Goal: Information Seeking & Learning: Learn about a topic

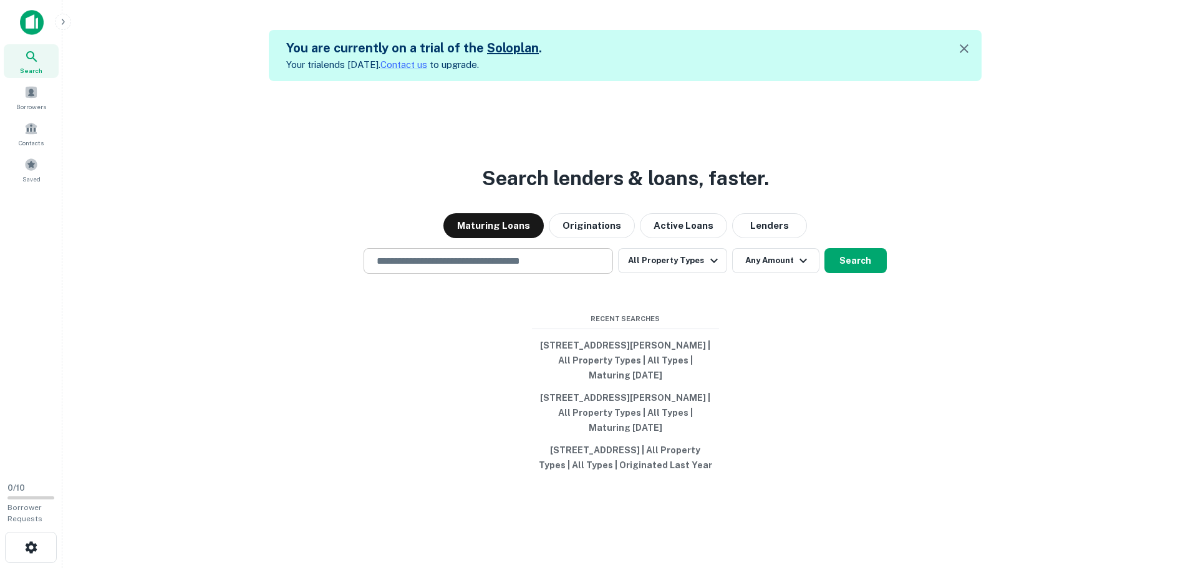
click at [464, 261] on div "​" at bounding box center [488, 261] width 249 height 26
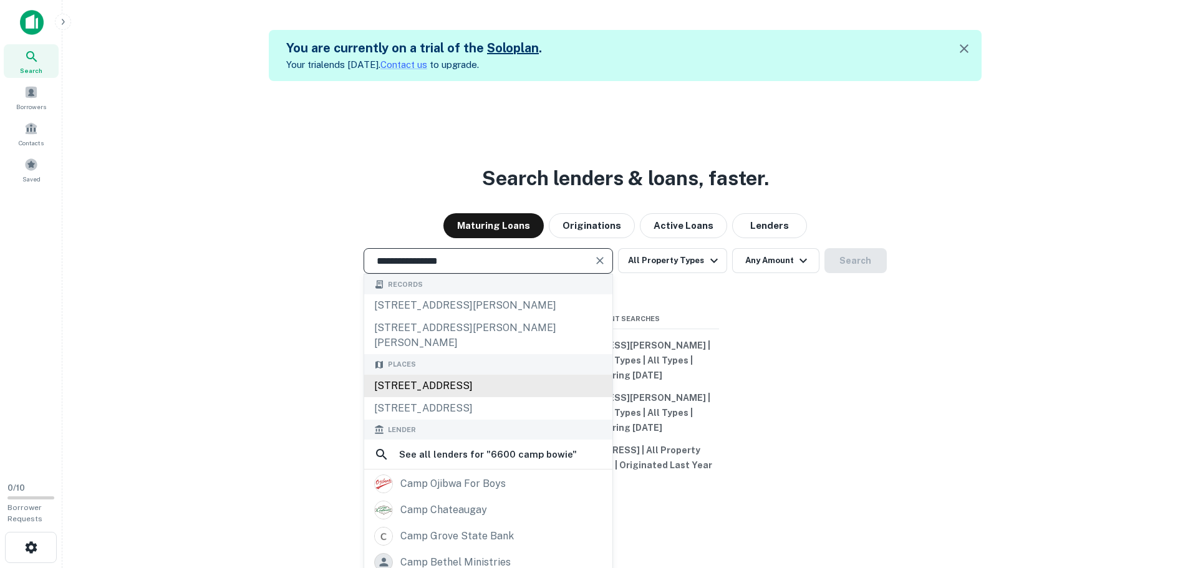
click at [466, 375] on div "6600 Camp Bowie Boulevard, Fort Worth, TX, USA" at bounding box center [488, 386] width 248 height 22
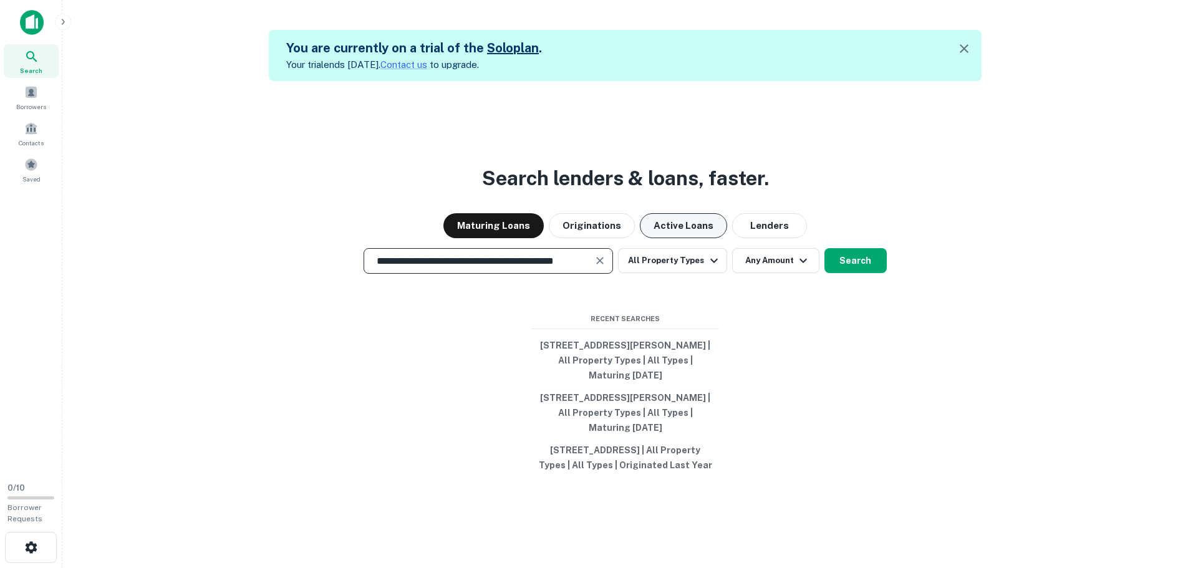
type input "**********"
click at [695, 223] on button "Active Loans" at bounding box center [683, 225] width 87 height 25
click at [824, 248] on button "Search" at bounding box center [855, 260] width 62 height 25
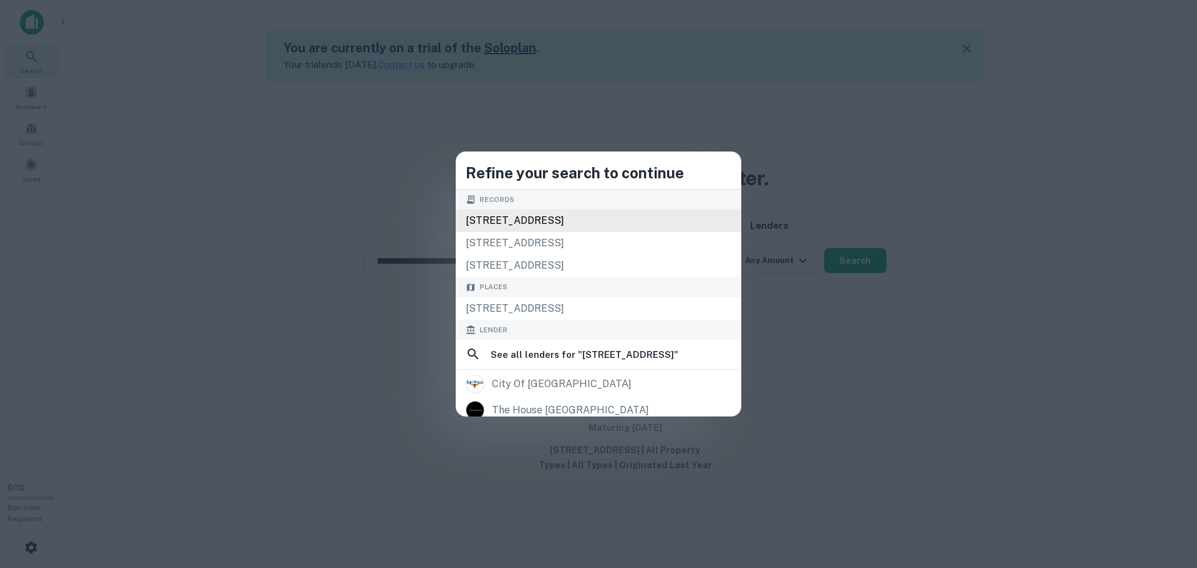
click at [545, 215] on div "6006 camp bowie blvd, fort worth, tx, 76116" at bounding box center [599, 221] width 286 height 22
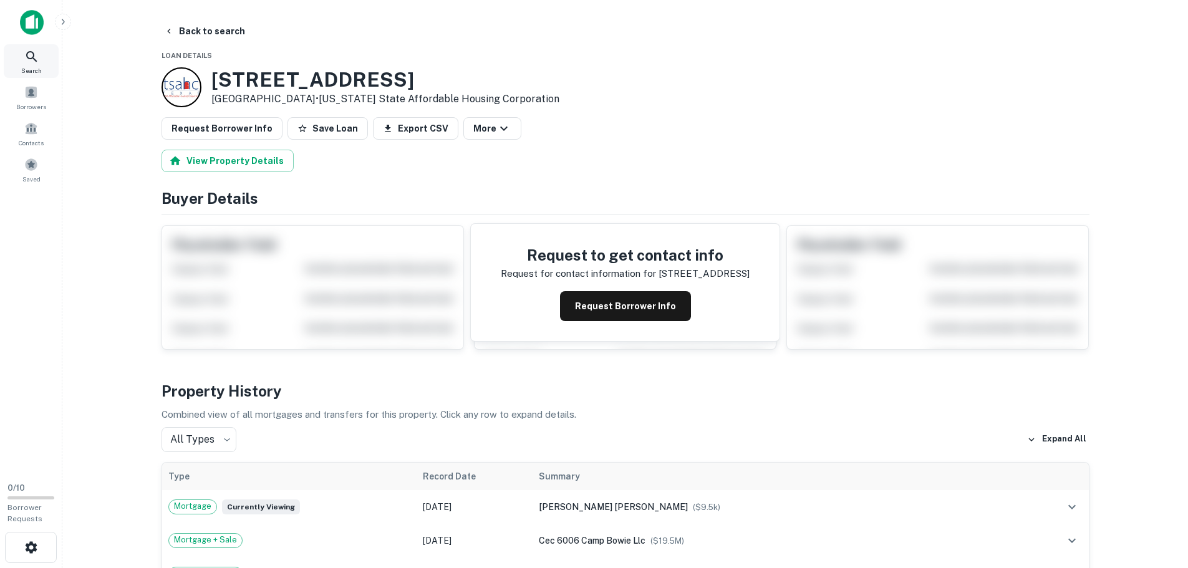
click at [33, 57] on icon at bounding box center [31, 56] width 11 height 11
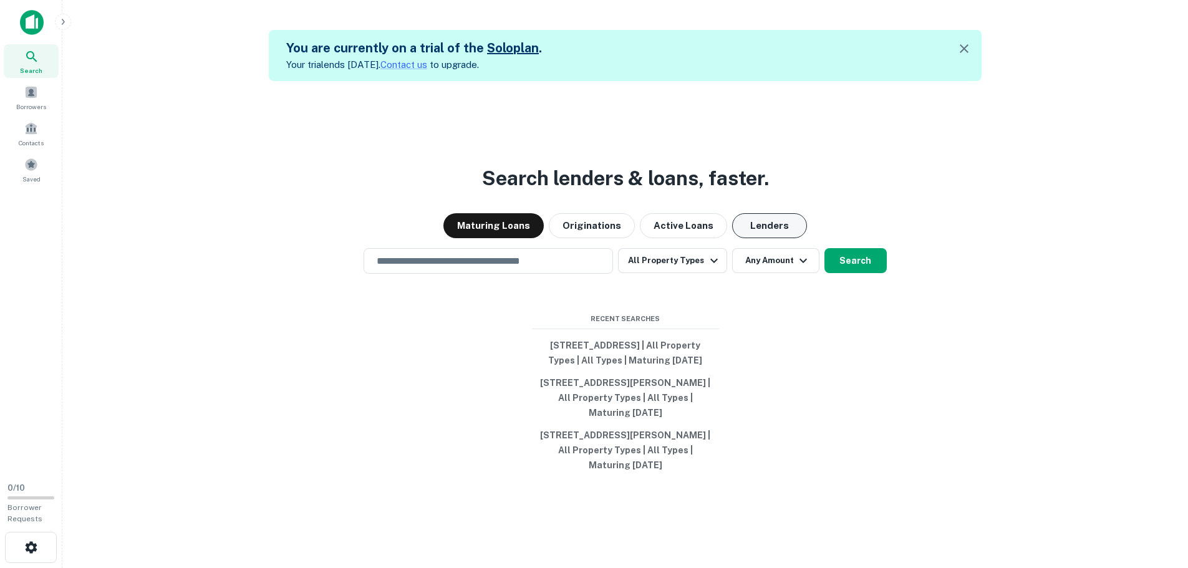
click at [746, 224] on button "Lenders" at bounding box center [769, 225] width 75 height 25
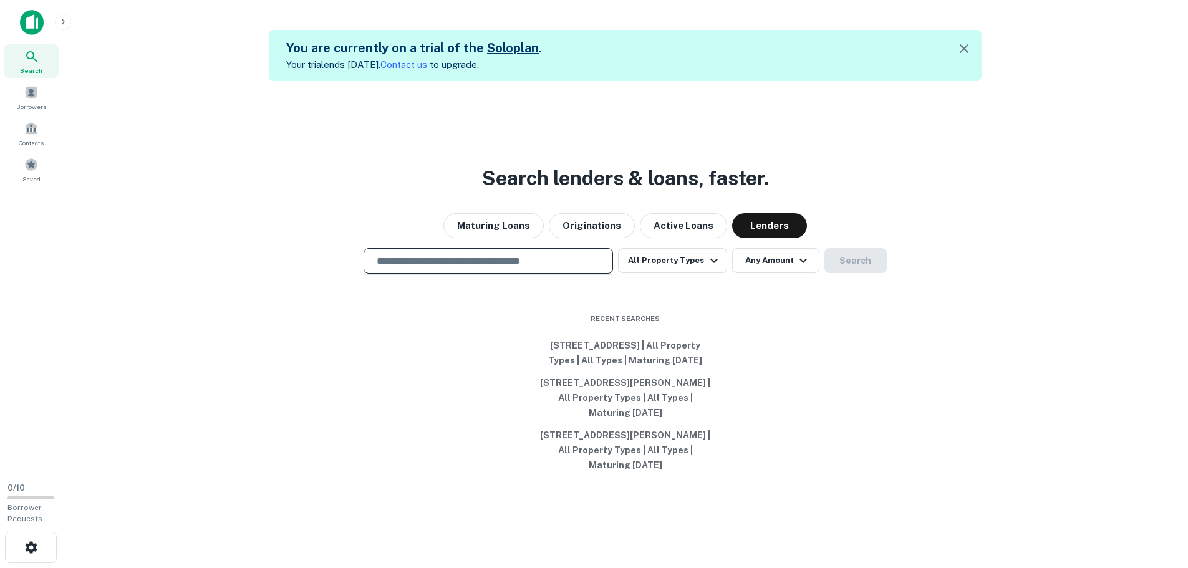
click at [523, 259] on input "text" at bounding box center [488, 261] width 238 height 14
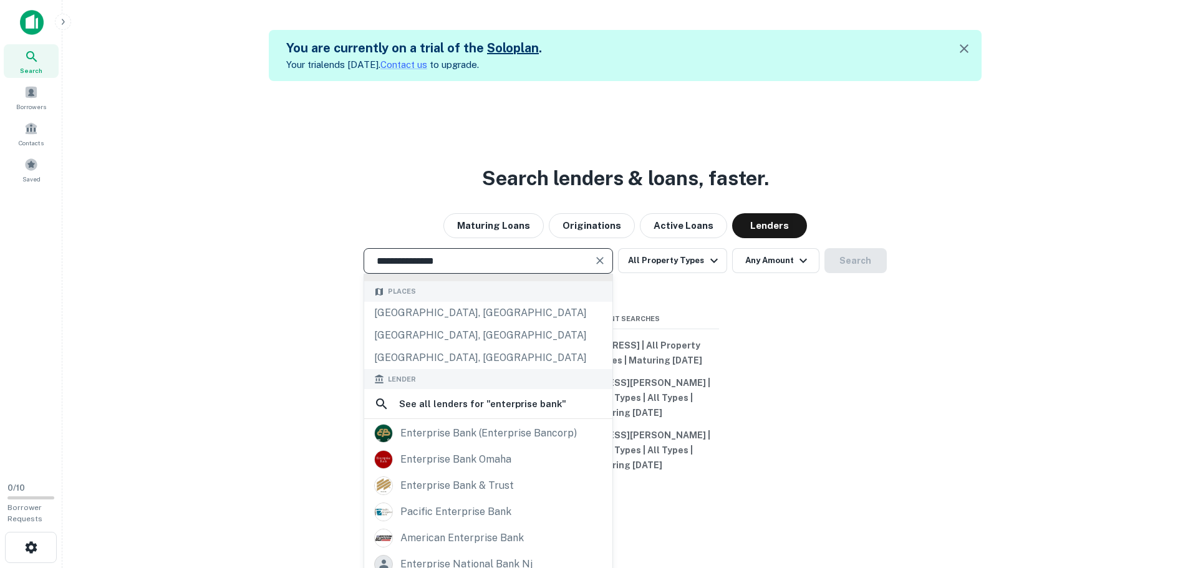
scroll to position [125, 0]
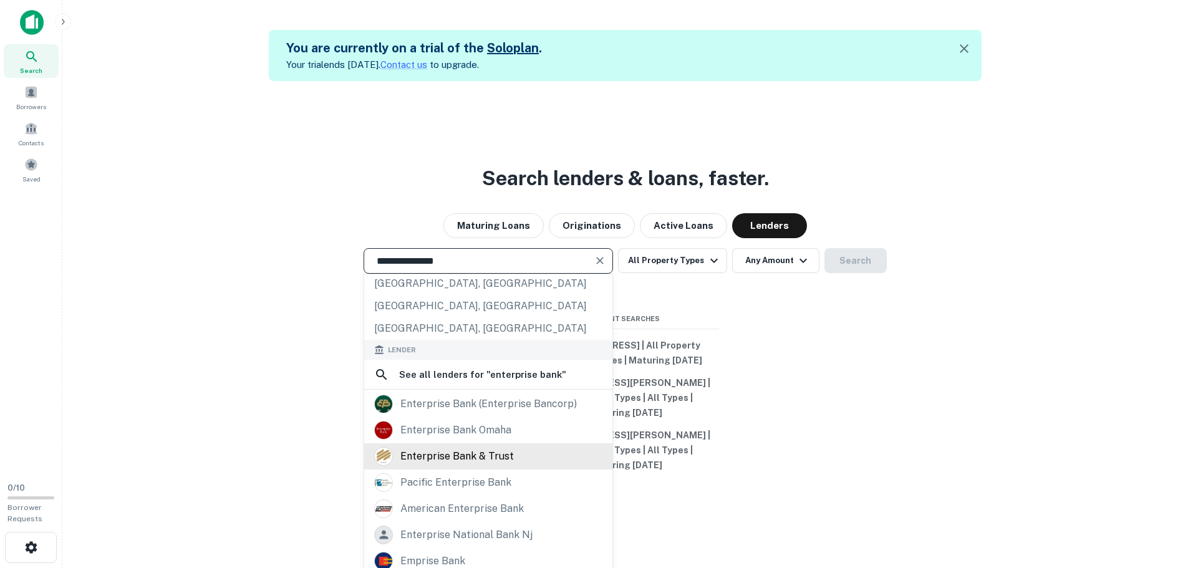
type input "**********"
click at [508, 443] on div "enterprise bank & trust" at bounding box center [488, 456] width 248 height 26
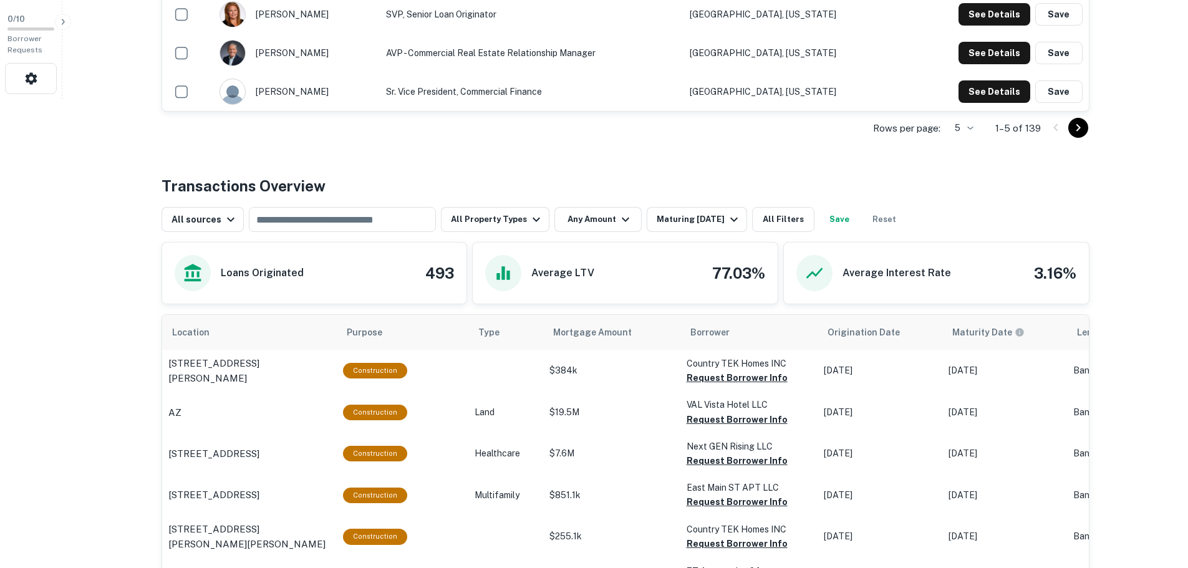
scroll to position [499, 0]
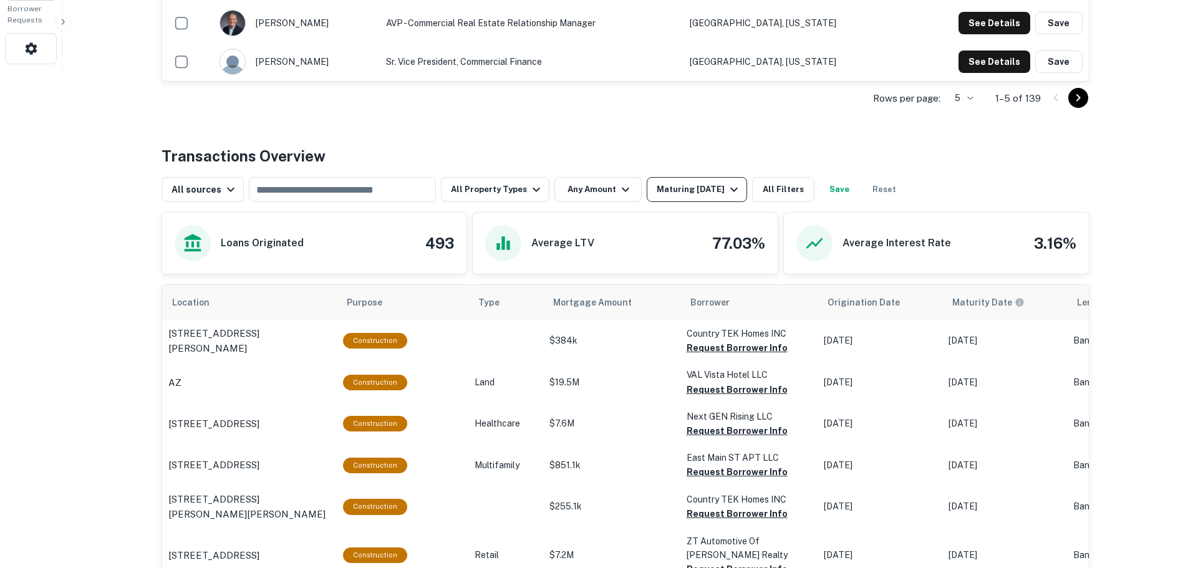
click at [716, 189] on div "Maturing In 1 Year" at bounding box center [699, 189] width 85 height 15
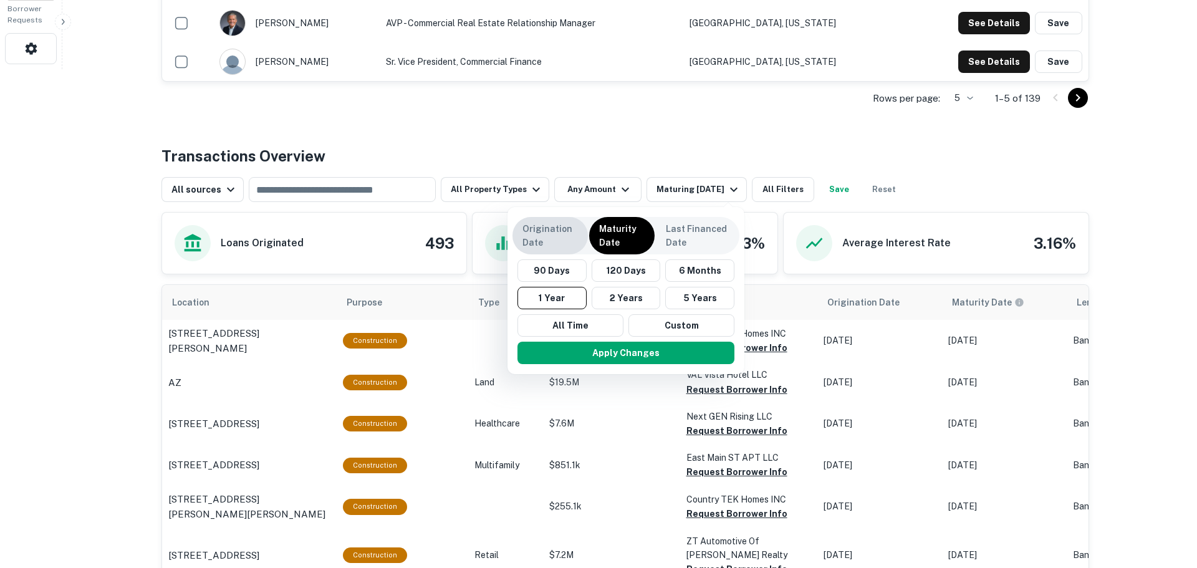
click at [556, 226] on p "Origination Date" at bounding box center [550, 235] width 55 height 27
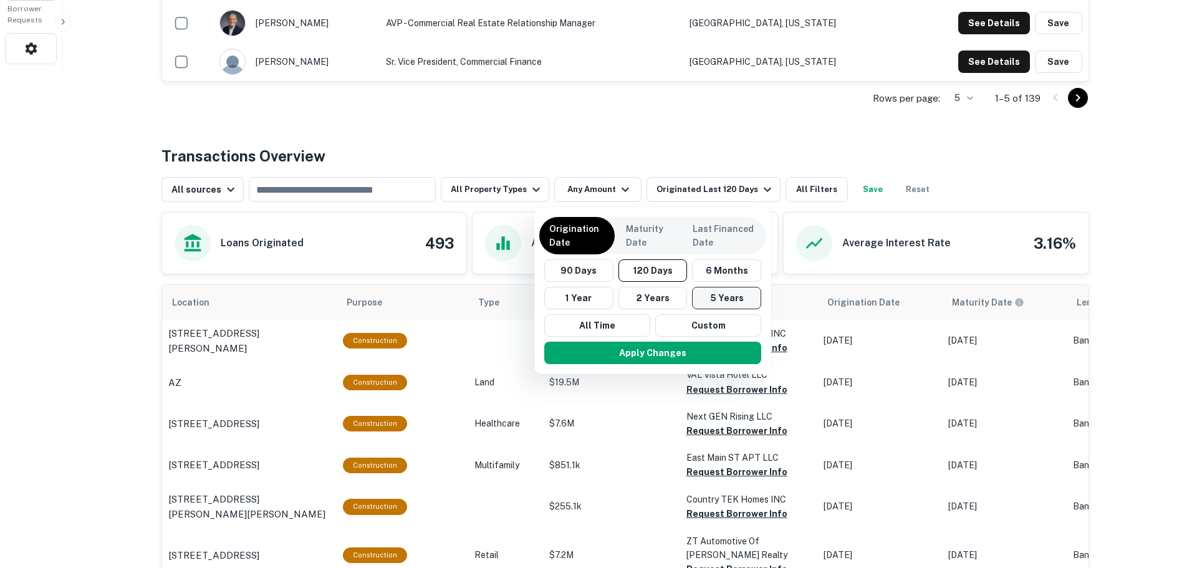
click at [722, 294] on button "5 Years" at bounding box center [726, 298] width 69 height 22
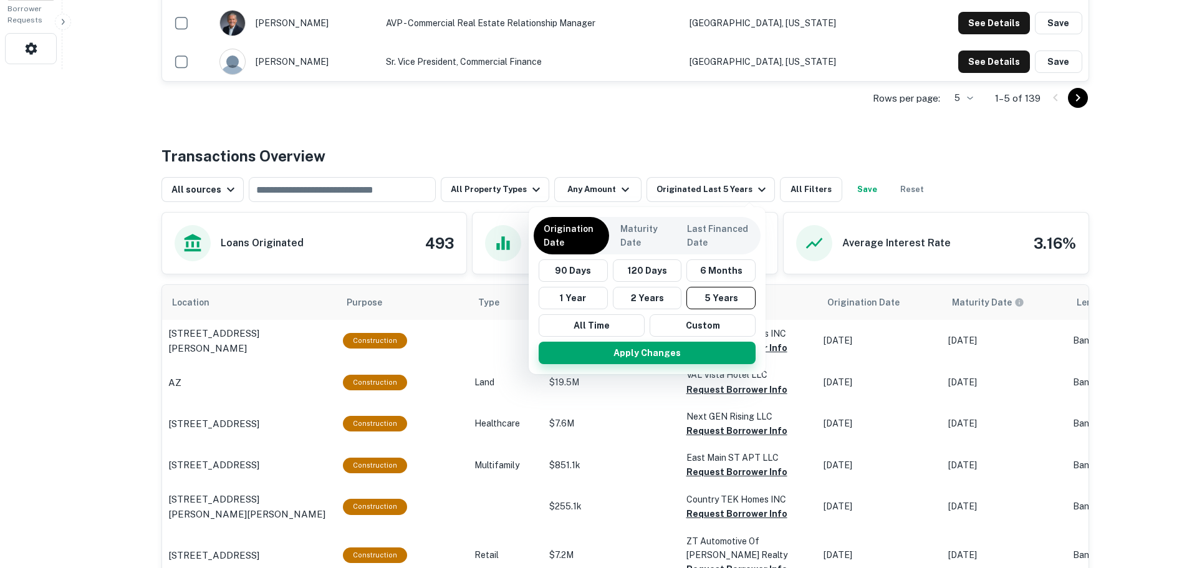
click at [668, 353] on button "Apply Changes" at bounding box center [647, 353] width 217 height 22
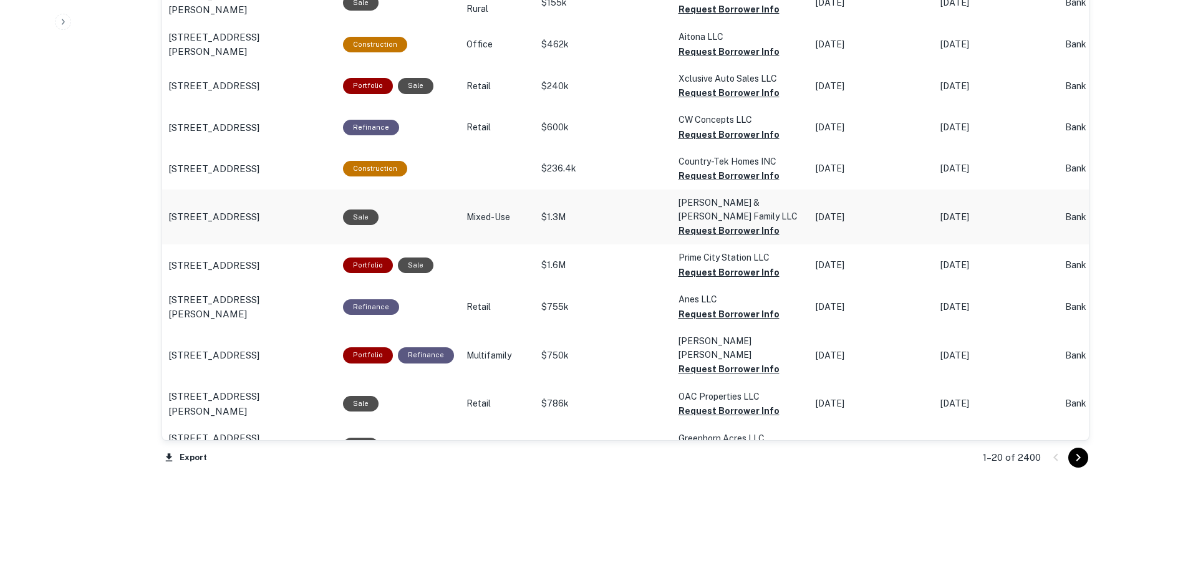
scroll to position [1247, 0]
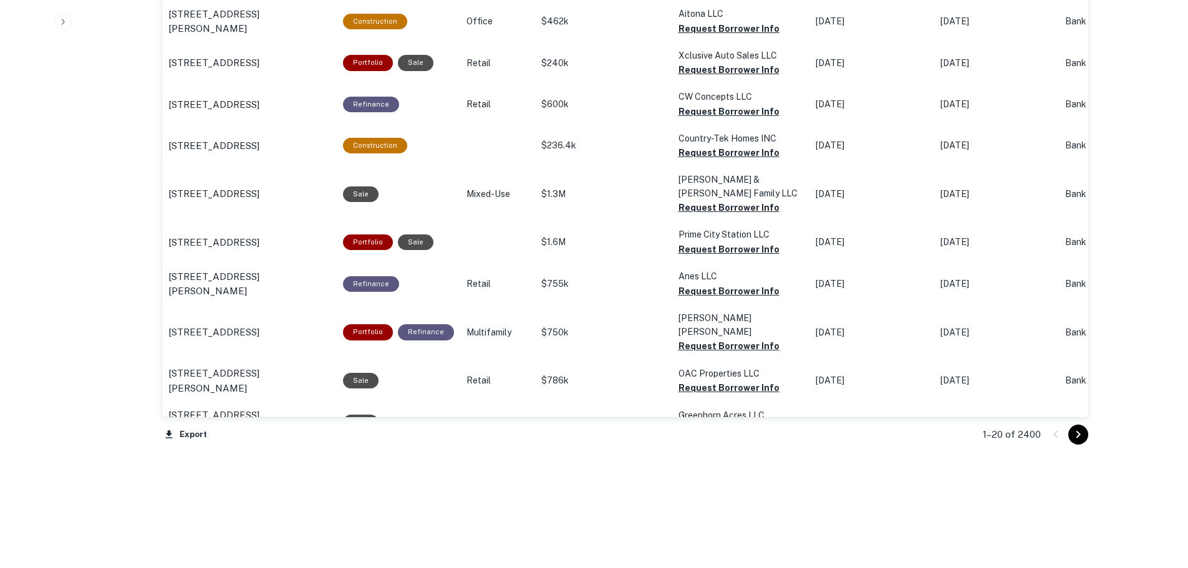
click at [1073, 433] on icon "Go to next page" at bounding box center [1078, 434] width 15 height 15
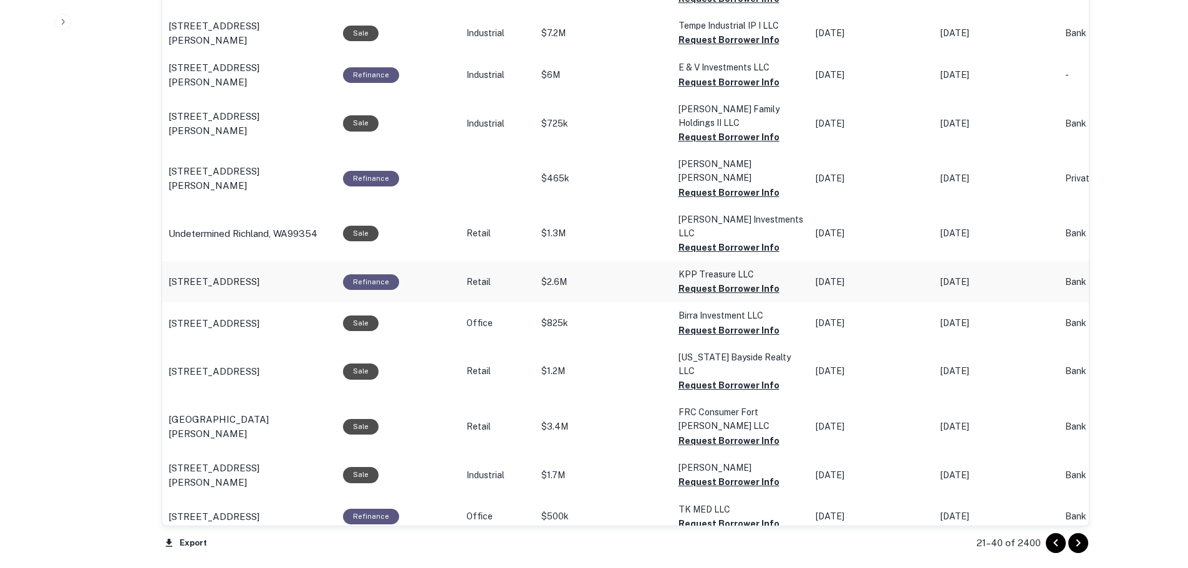
scroll to position [1196, 0]
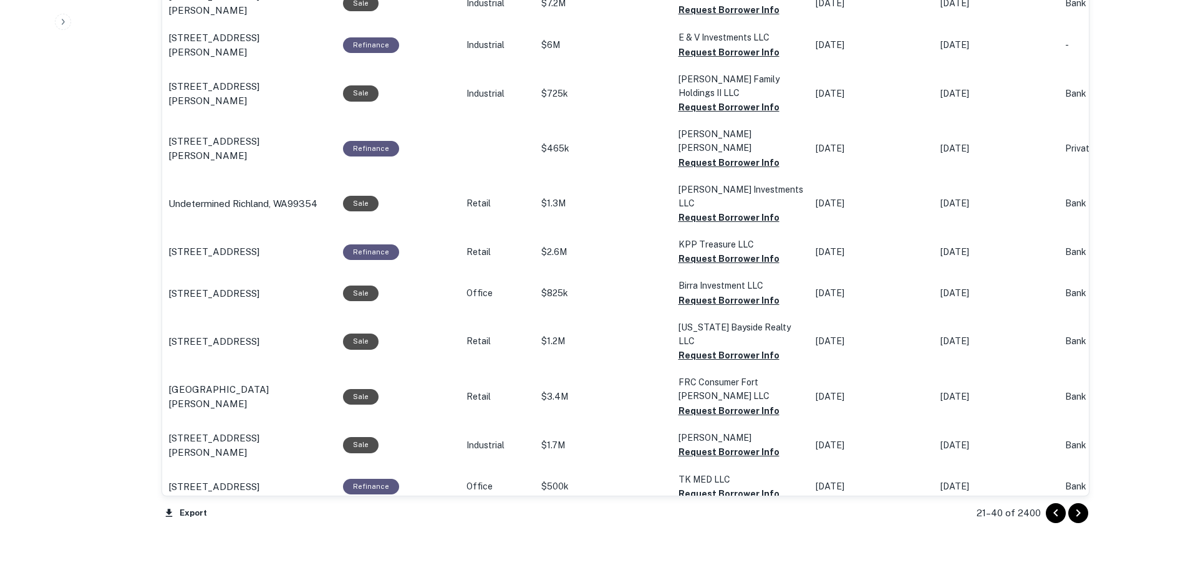
click at [1078, 511] on icon "Go to next page" at bounding box center [1078, 513] width 15 height 15
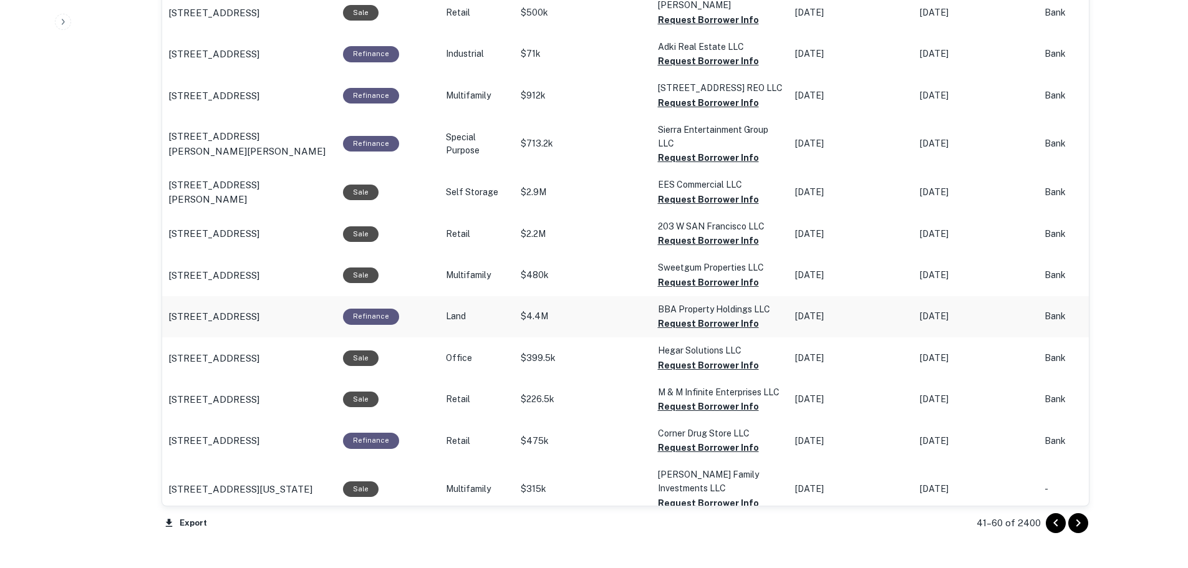
scroll to position [1196, 0]
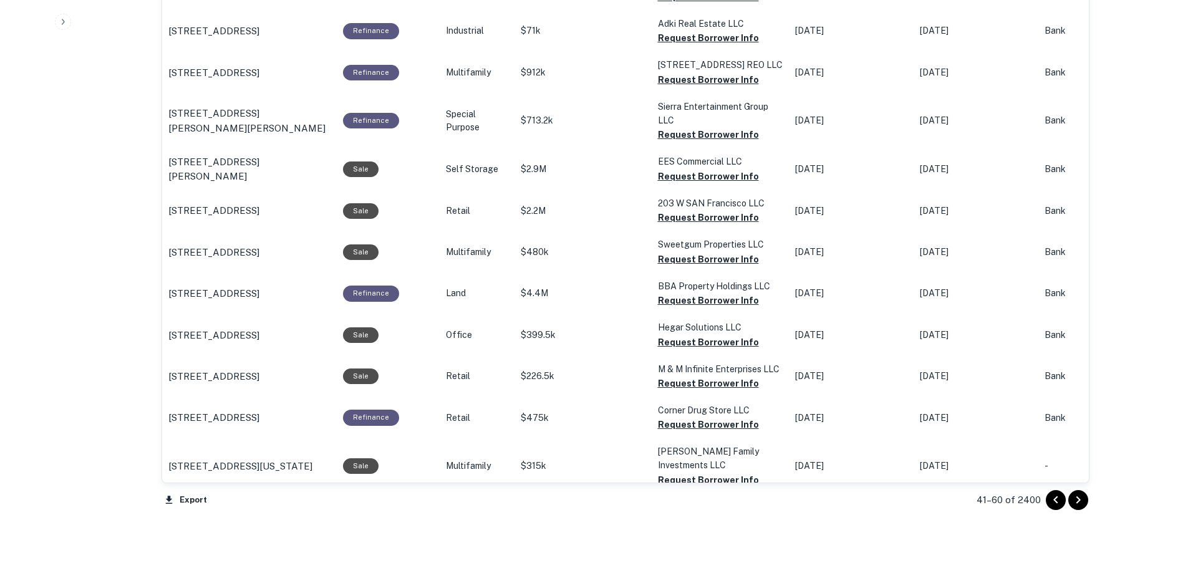
drag, startPoint x: 1074, startPoint y: 501, endPoint x: 1055, endPoint y: 492, distance: 21.5
click at [1074, 501] on icon "Go to next page" at bounding box center [1078, 500] width 15 height 15
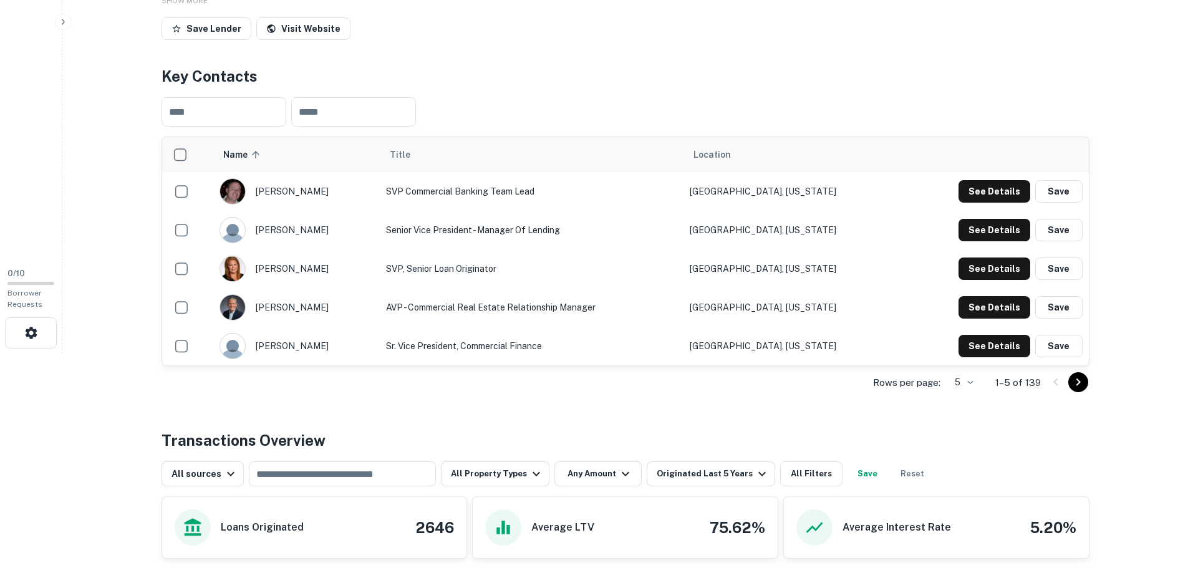
scroll to position [374, 0]
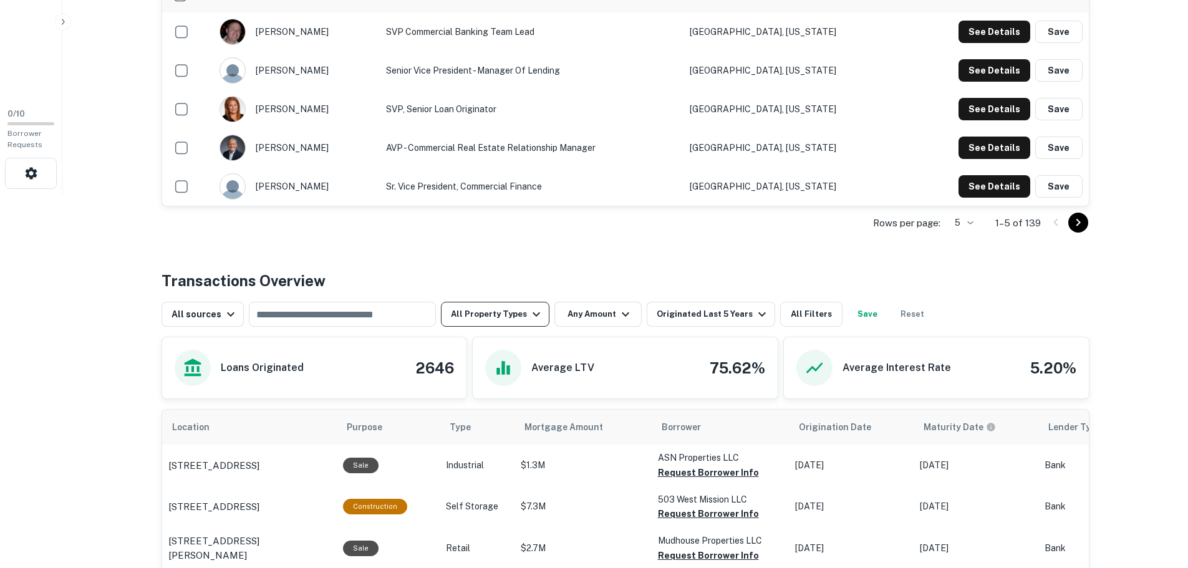
click at [514, 317] on button "All Property Types" at bounding box center [495, 314] width 109 height 25
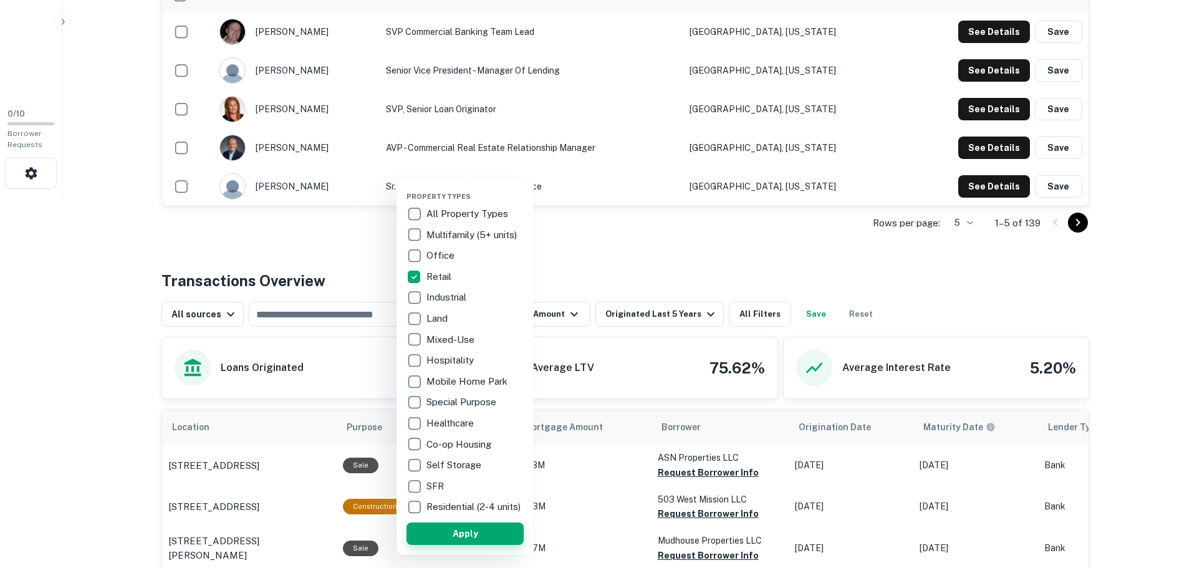
click at [490, 538] on button "Apply" at bounding box center [465, 534] width 117 height 22
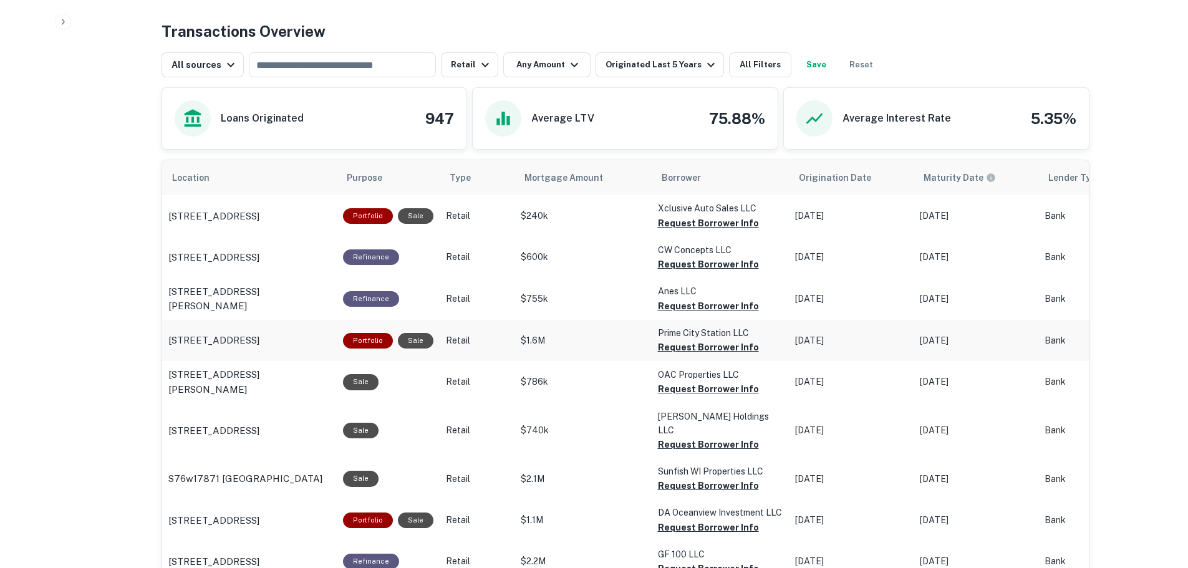
scroll to position [499, 0]
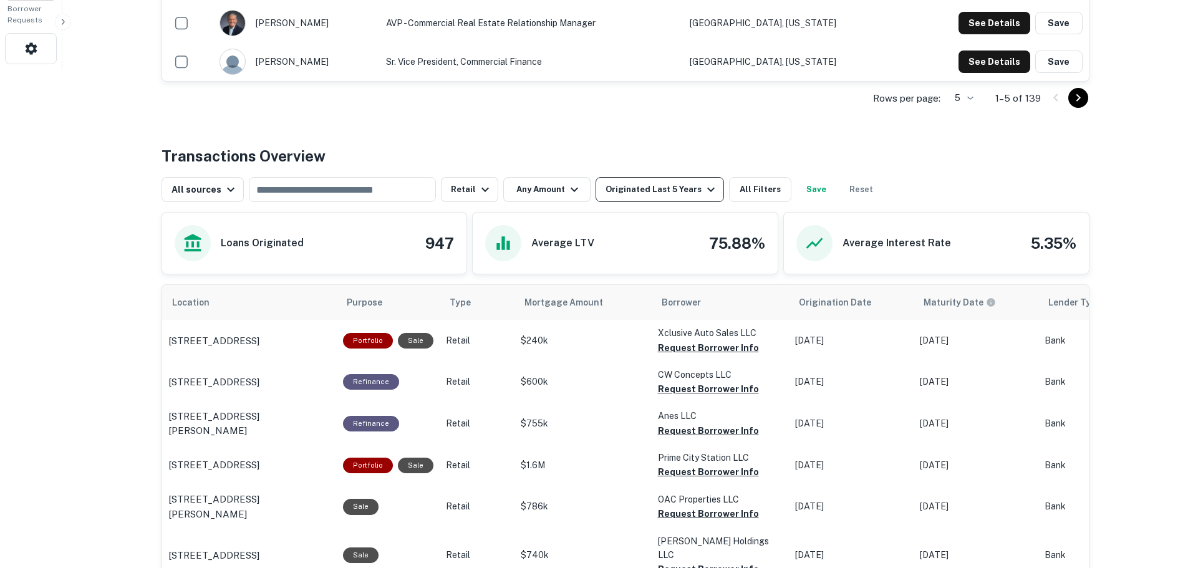
click at [663, 193] on div "Originated Last 5 Years" at bounding box center [661, 189] width 113 height 15
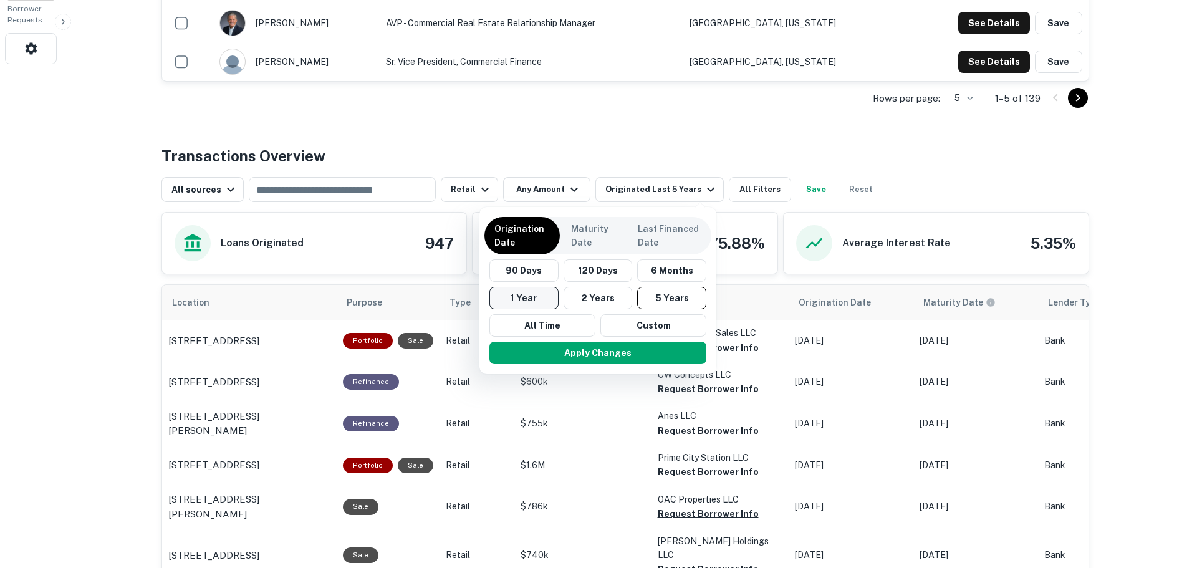
click at [532, 296] on button "1 Year" at bounding box center [524, 298] width 69 height 22
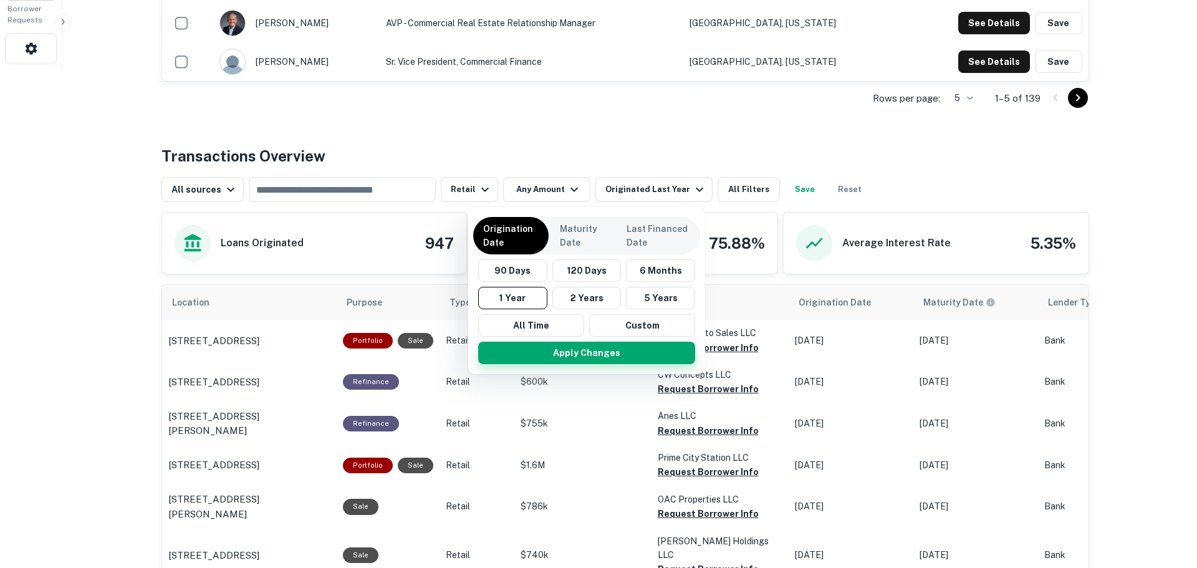
click at [629, 351] on button "Apply Changes" at bounding box center [586, 353] width 217 height 22
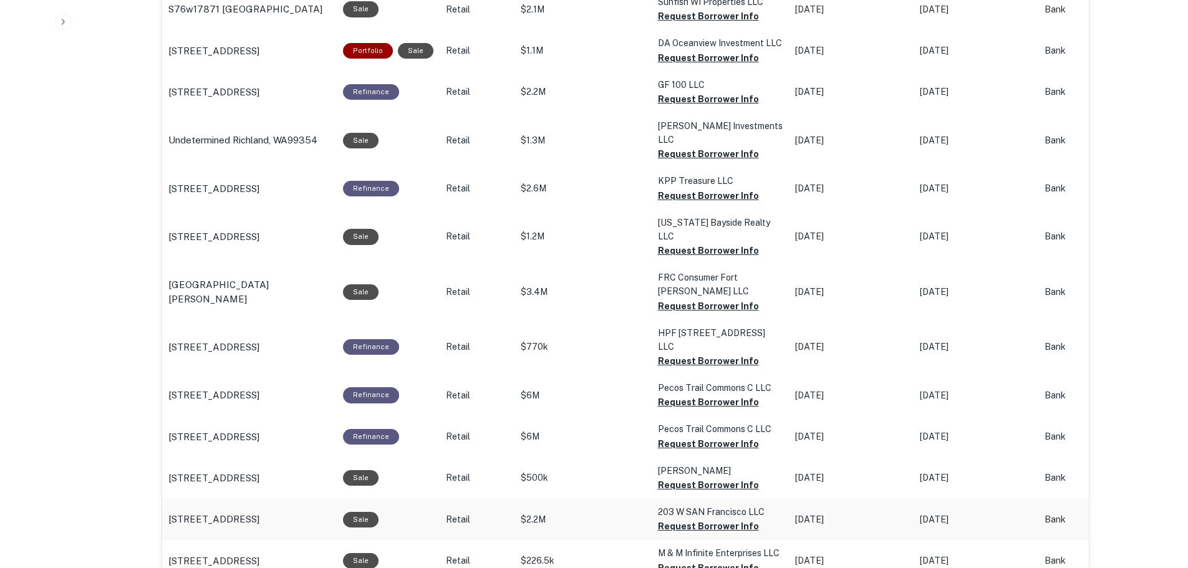
scroll to position [1122, 0]
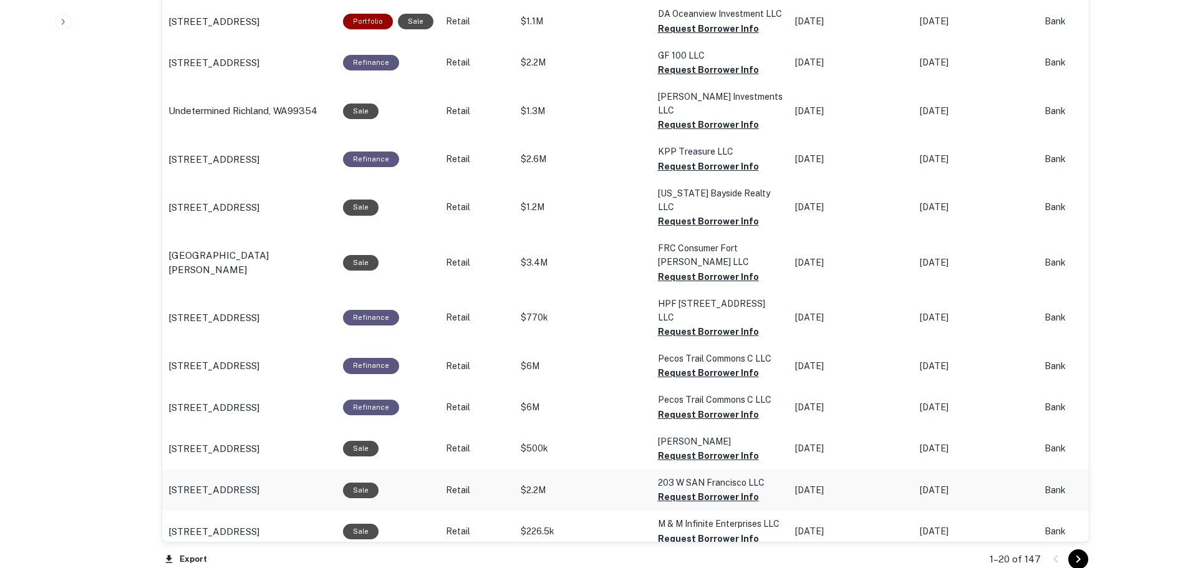
click at [259, 483] on p "203 W San Francisco St Santa Fe, NM87501" at bounding box center [213, 490] width 91 height 15
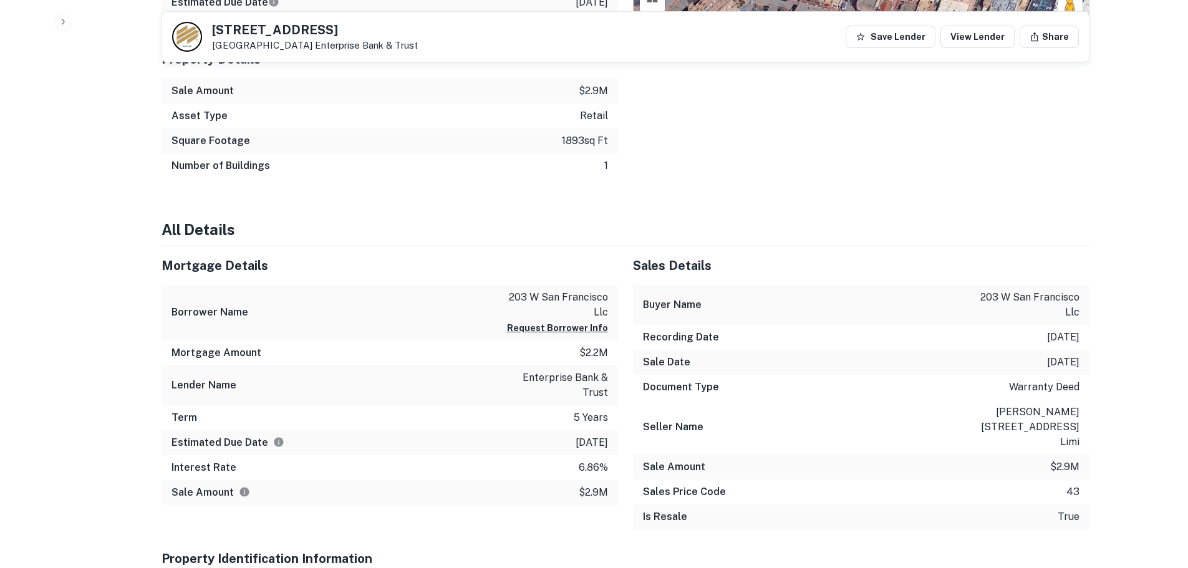
scroll to position [624, 0]
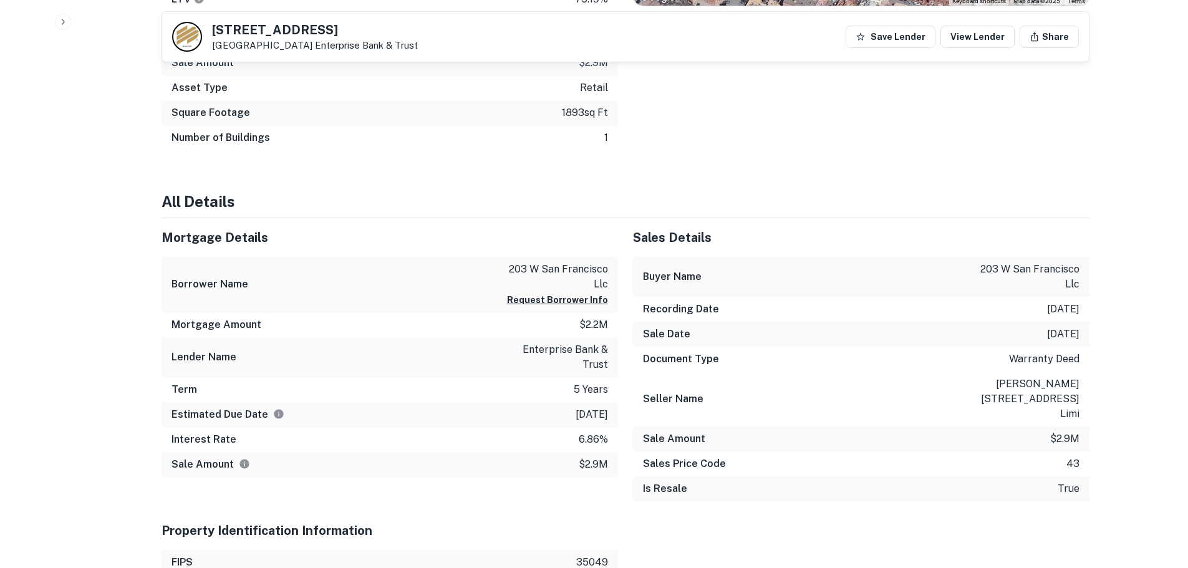
click at [590, 432] on p "6.86%" at bounding box center [593, 439] width 29 height 15
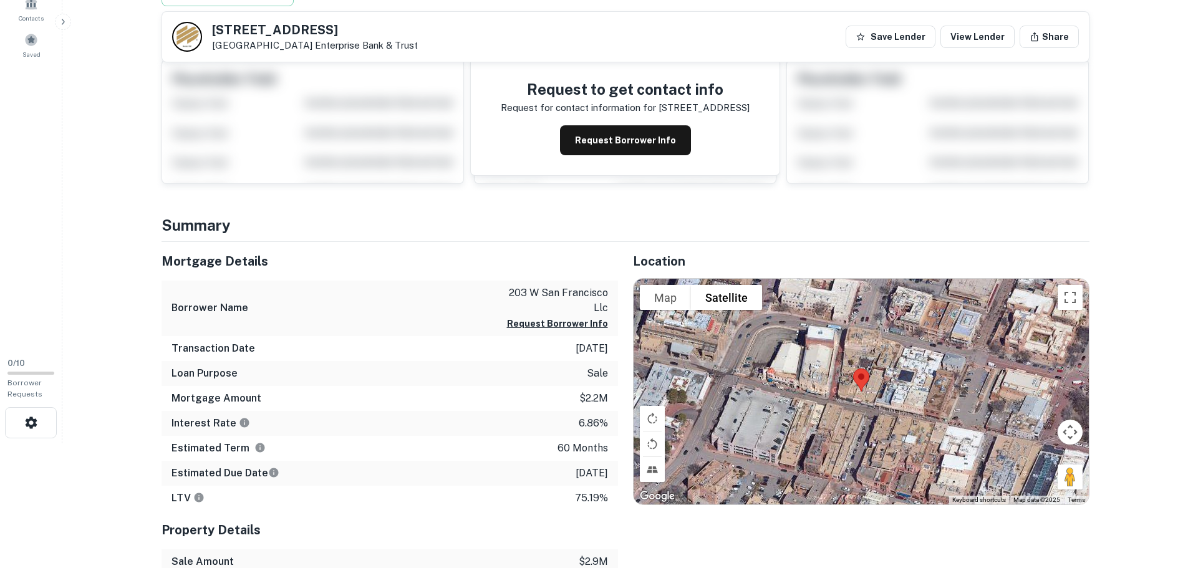
scroll to position [0, 0]
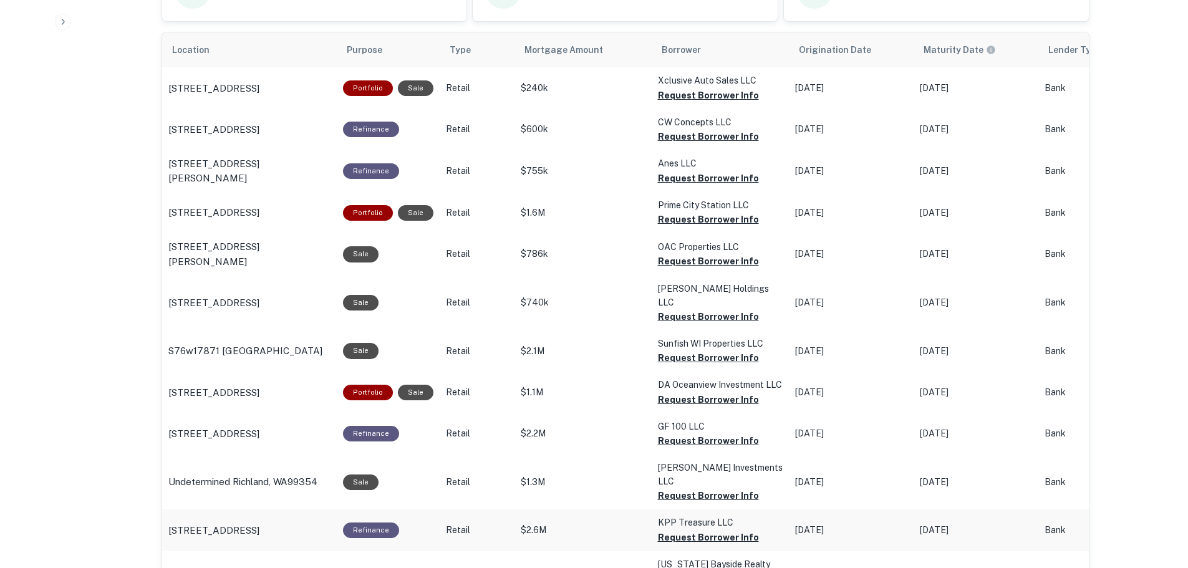
scroll to position [876, 0]
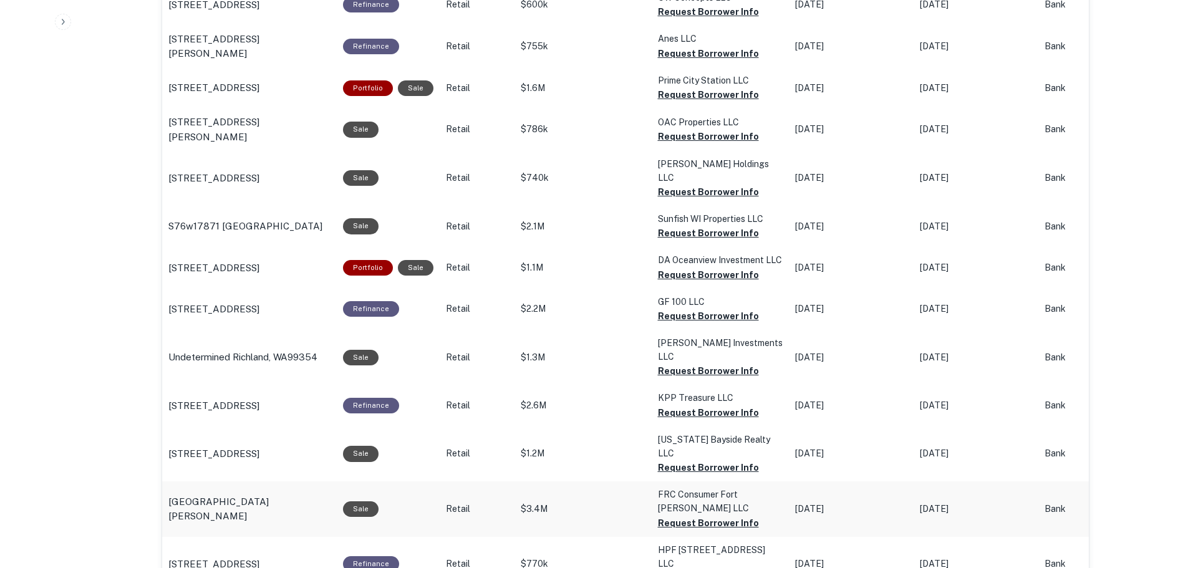
click at [236, 494] on p "[GEOGRAPHIC_DATA][PERSON_NAME]" at bounding box center [249, 508] width 162 height 29
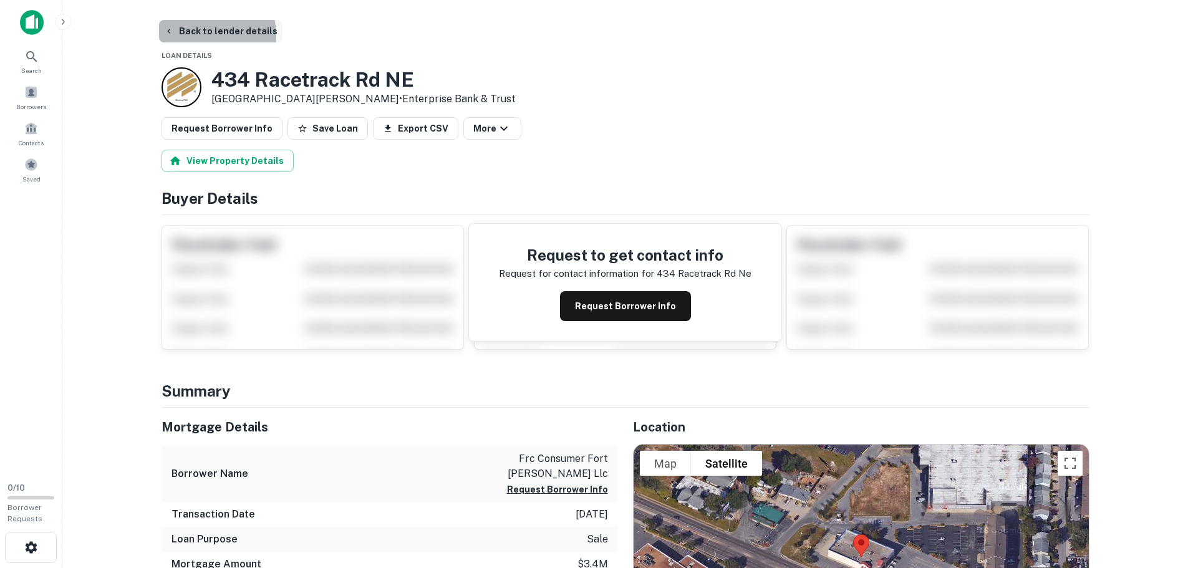
click at [209, 35] on button "Back to lender details" at bounding box center [220, 31] width 123 height 22
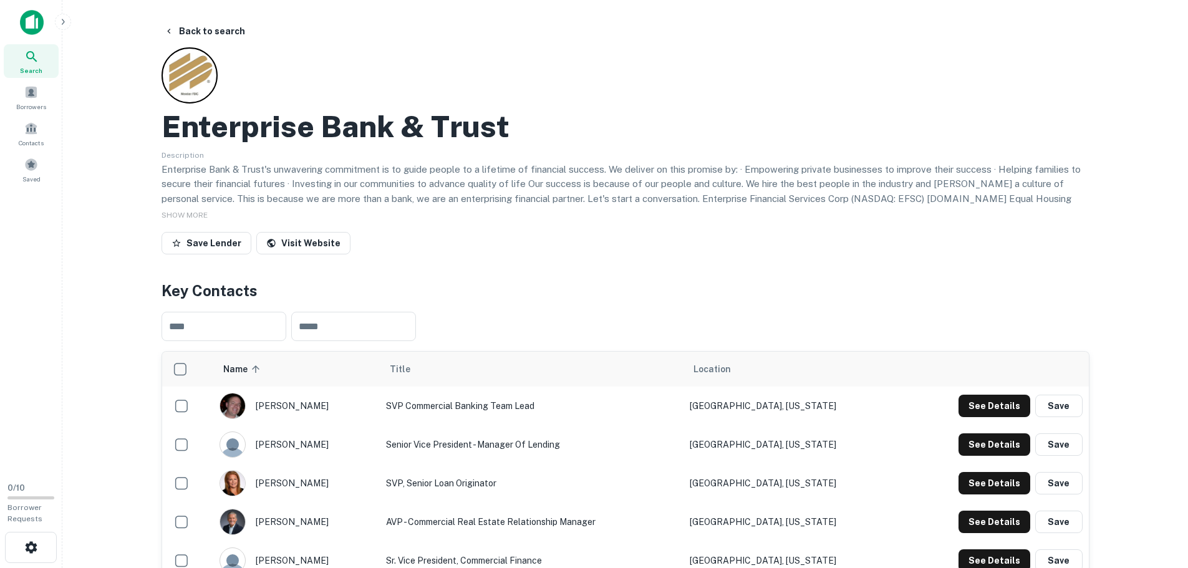
drag, startPoint x: 229, startPoint y: 31, endPoint x: 397, endPoint y: 125, distance: 192.7
click at [229, 31] on button "Back to search" at bounding box center [204, 31] width 91 height 22
click at [34, 56] on icon at bounding box center [31, 56] width 15 height 15
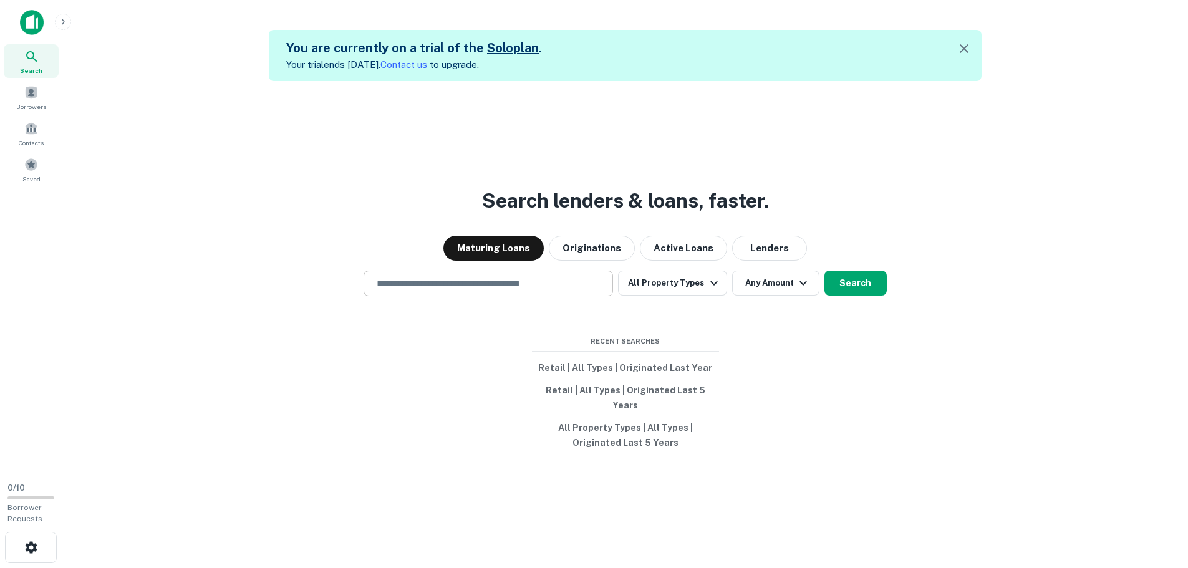
click at [514, 291] on input "text" at bounding box center [488, 283] width 238 height 14
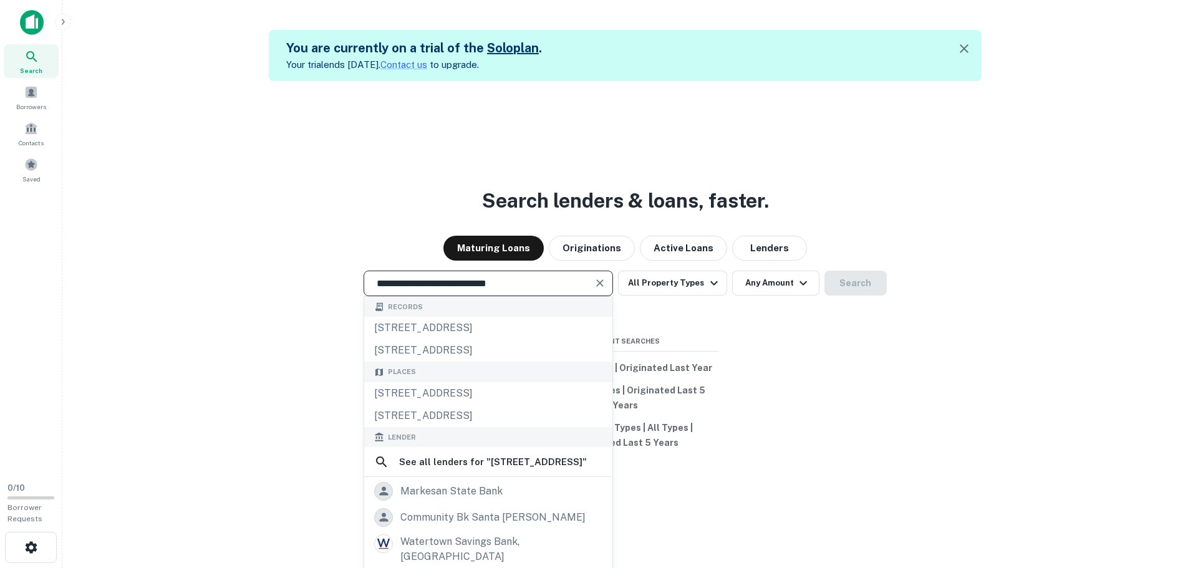
click at [475, 287] on input "**********" at bounding box center [478, 283] width 219 height 14
drag, startPoint x: 475, startPoint y: 287, endPoint x: 471, endPoint y: 269, distance: 18.4
click at [475, 286] on input "**********" at bounding box center [478, 283] width 219 height 14
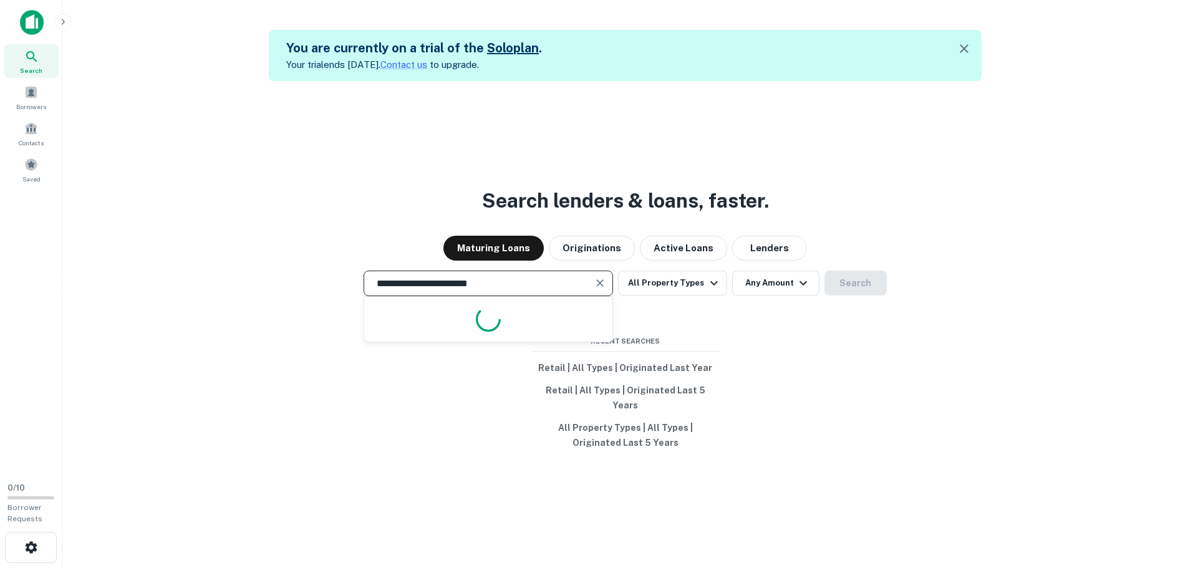
type input "**********"
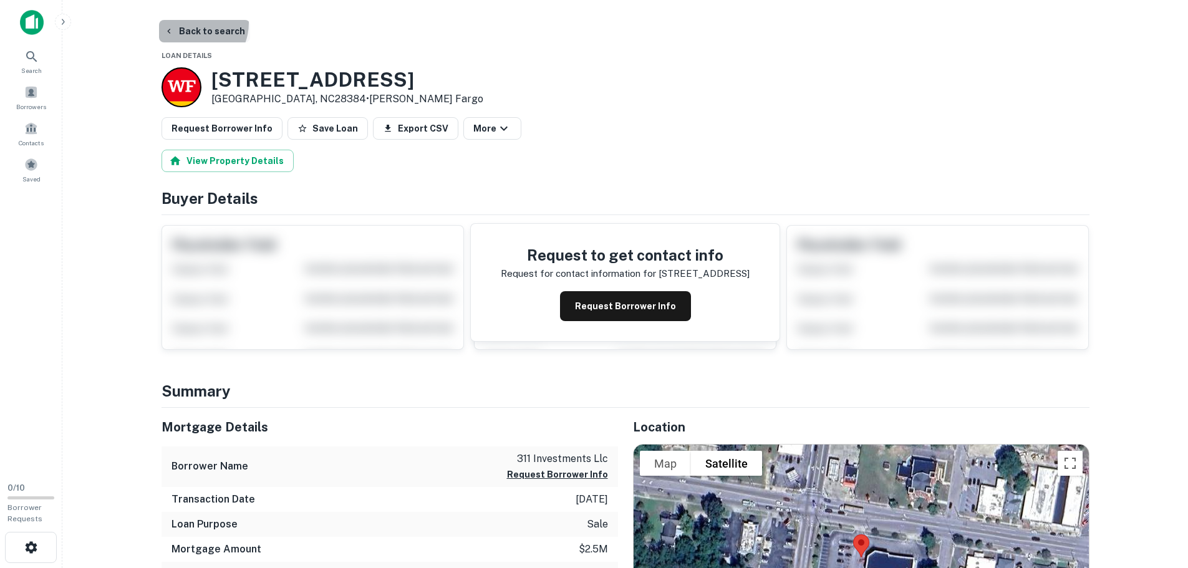
click at [190, 22] on button "Back to search" at bounding box center [204, 31] width 91 height 22
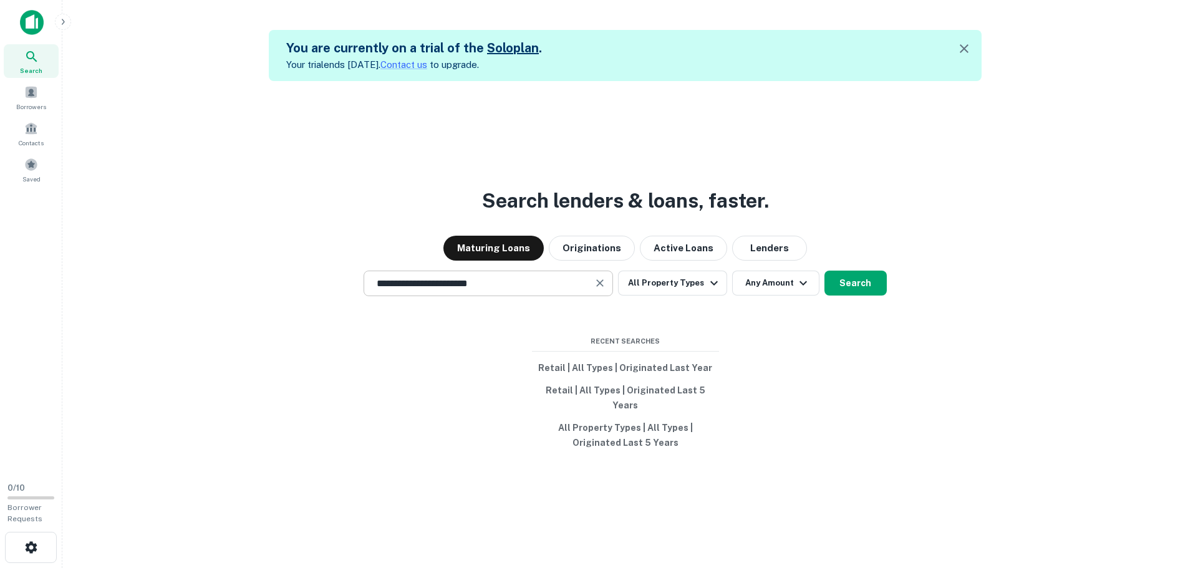
click at [463, 287] on input "**********" at bounding box center [478, 283] width 219 height 14
type input "**********"
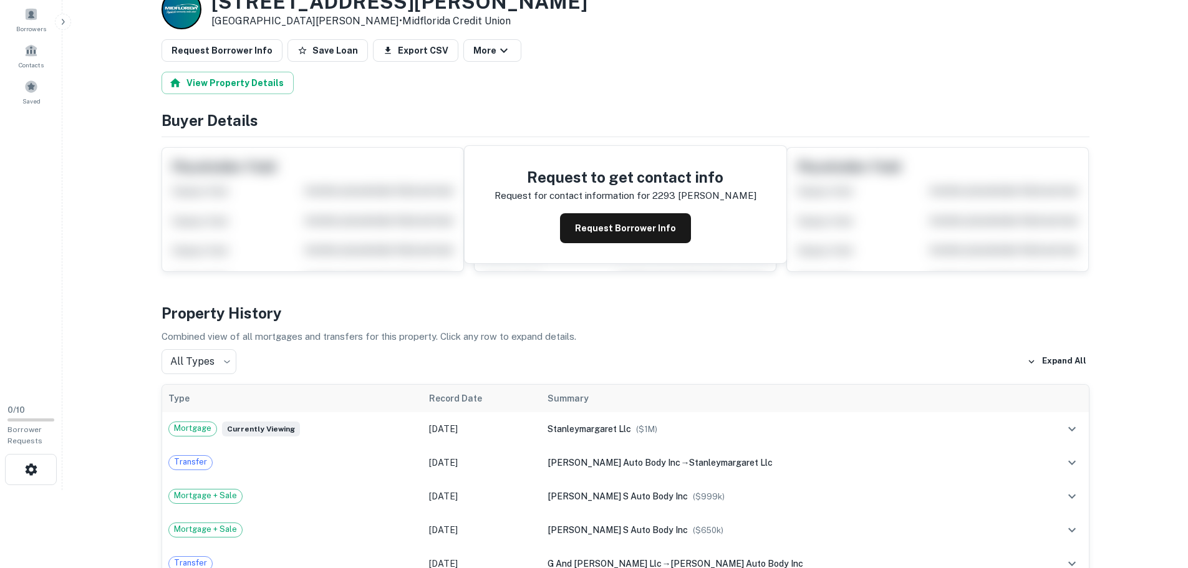
scroll to position [125, 0]
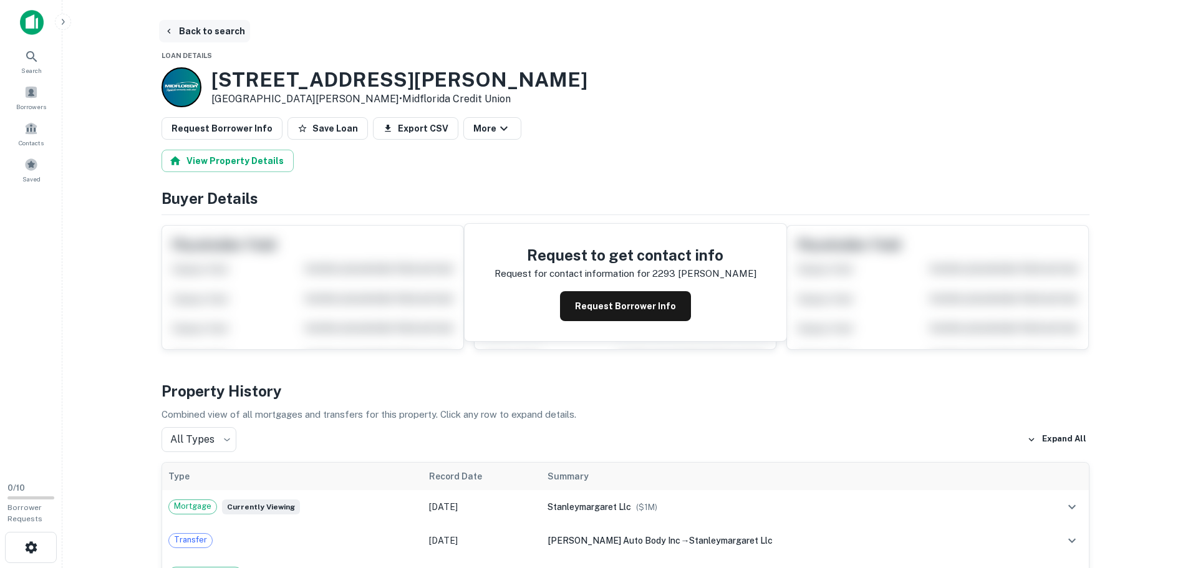
click at [186, 31] on button "Back to search" at bounding box center [204, 31] width 91 height 22
click at [37, 65] on div "Search" at bounding box center [31, 61] width 55 height 34
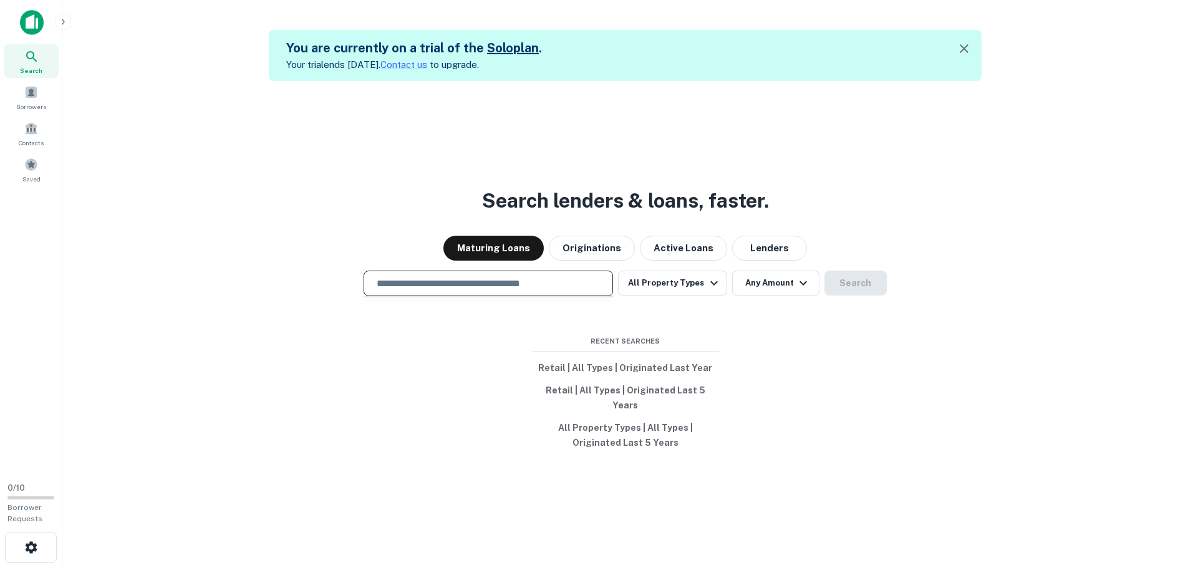
click at [438, 291] on input "text" at bounding box center [488, 283] width 238 height 14
type input "**********"
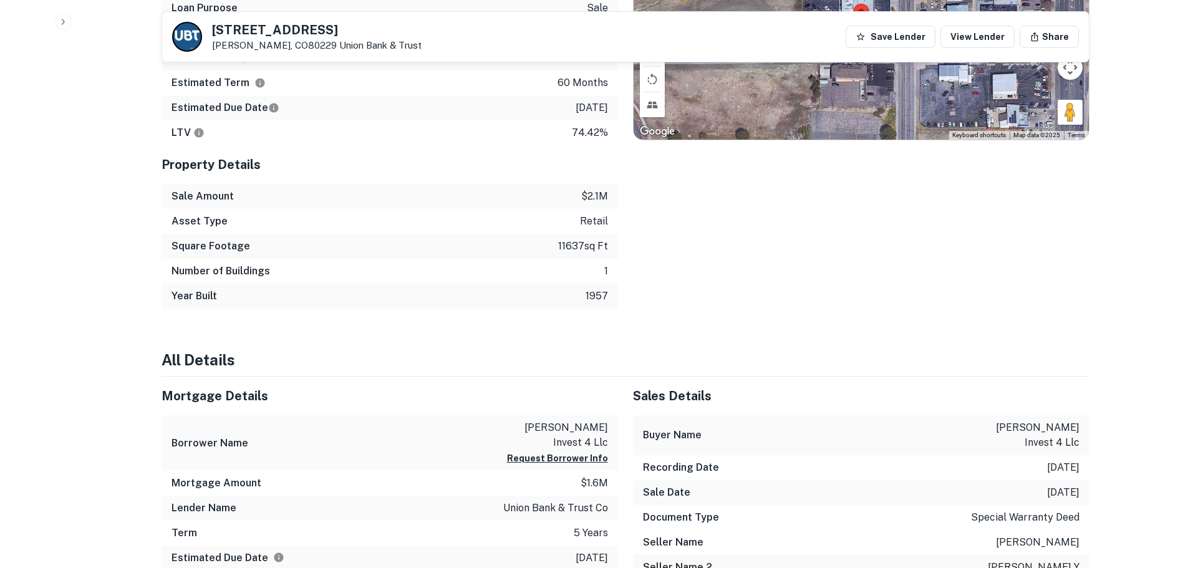
scroll to position [748, 0]
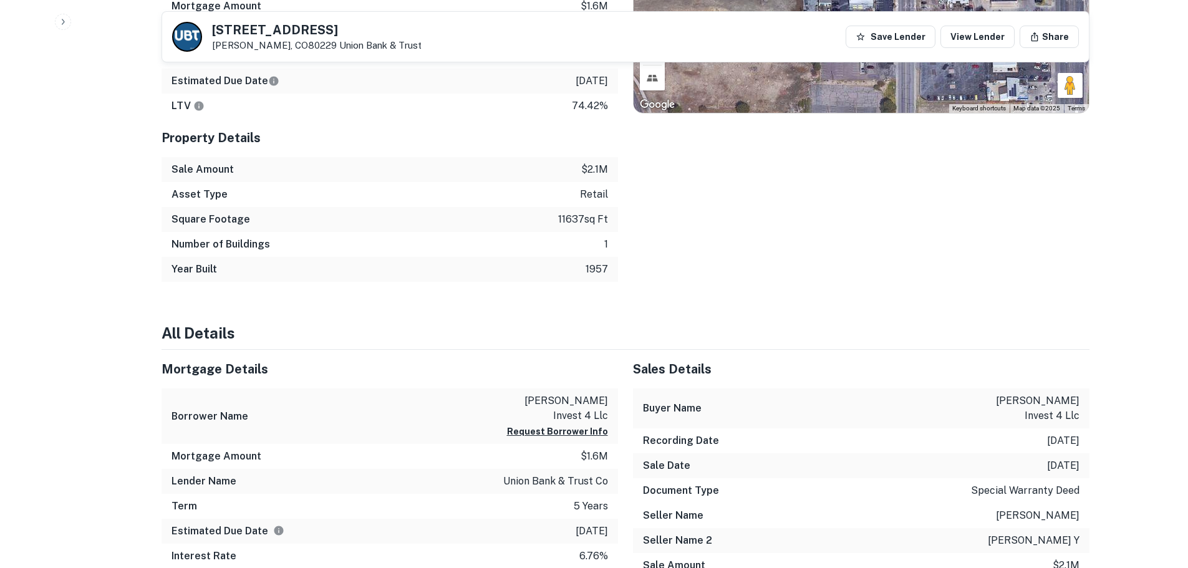
click at [585, 162] on p "$2.1m" at bounding box center [594, 169] width 27 height 15
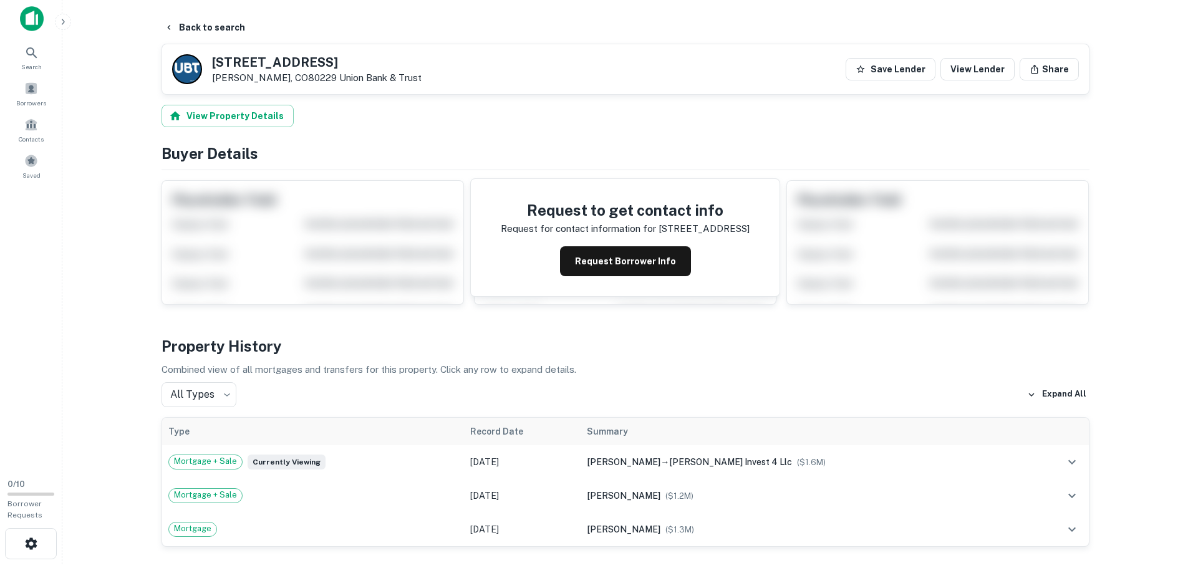
scroll to position [0, 0]
